Goal: Task Accomplishment & Management: Manage account settings

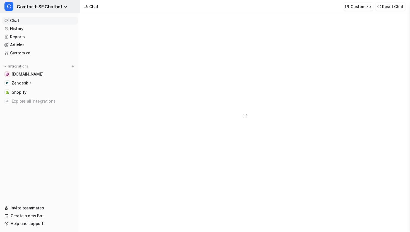
click at [53, 7] on span "Comforth SE Chatbot" at bounding box center [39, 7] width 45 height 8
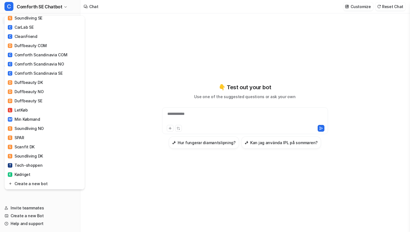
scroll to position [210, 0]
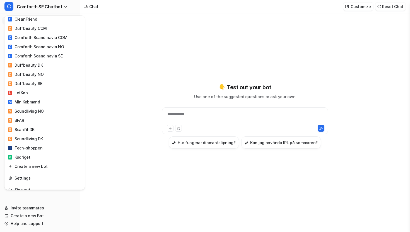
click at [113, 56] on div "C Comforth SE Chatbot C Comforth SE Chatbot C Comforth NO Chatbot S Scanfit DK …" at bounding box center [205, 116] width 410 height 232
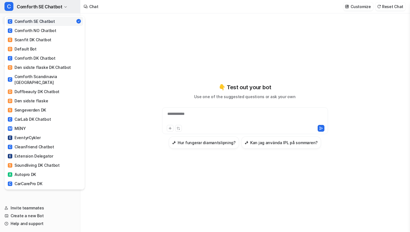
click at [58, 10] on span "Comforth SE Chatbot" at bounding box center [39, 7] width 45 height 8
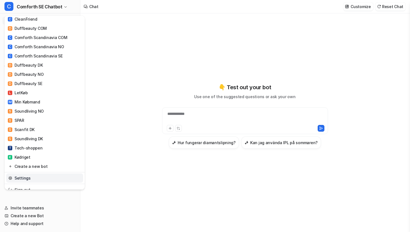
click at [35, 173] on link "Settings" at bounding box center [44, 177] width 77 height 9
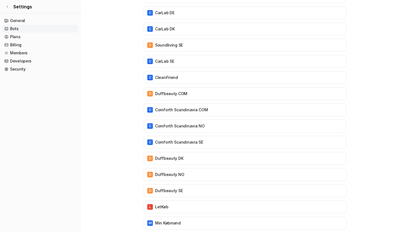
scroll to position [460, 0]
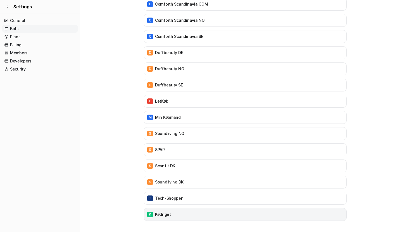
click at [157, 211] on div "K Kødriget" at bounding box center [245, 214] width 198 height 8
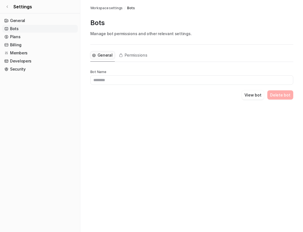
type input "********"
